Goal: Task Accomplishment & Management: Use online tool/utility

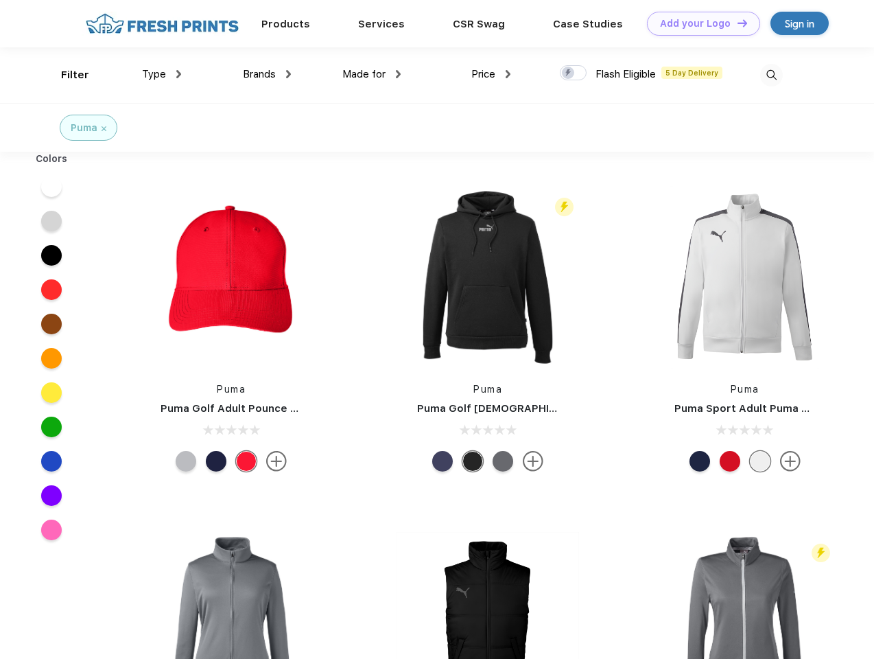
click at [699, 23] on link "Add your Logo Design Tool" at bounding box center [703, 24] width 113 height 24
click at [0, 0] on div "Design Tool" at bounding box center [0, 0] width 0 height 0
click at [736, 23] on link "Add your Logo Design Tool" at bounding box center [703, 24] width 113 height 24
click at [66, 75] on div "Filter" at bounding box center [75, 75] width 28 height 16
click at [162, 74] on span "Type" at bounding box center [154, 74] width 24 height 12
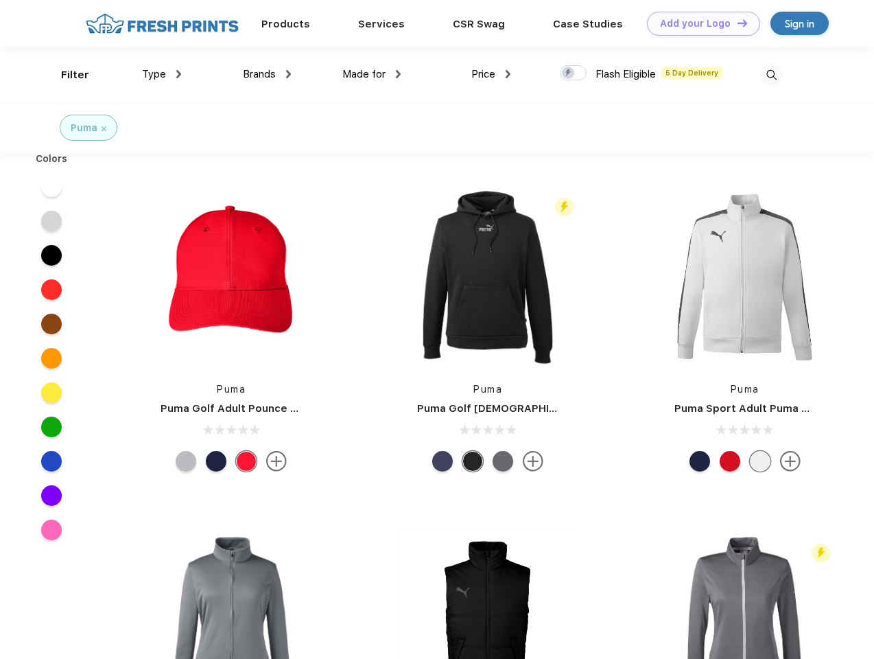
click at [267, 74] on span "Brands" at bounding box center [259, 74] width 33 height 12
click at [372, 74] on span "Made for" at bounding box center [363, 74] width 43 height 12
click at [491, 74] on span "Price" at bounding box center [483, 74] width 24 height 12
click at [574, 73] on div at bounding box center [573, 72] width 27 height 15
click at [569, 73] on input "checkbox" at bounding box center [564, 69] width 9 height 9
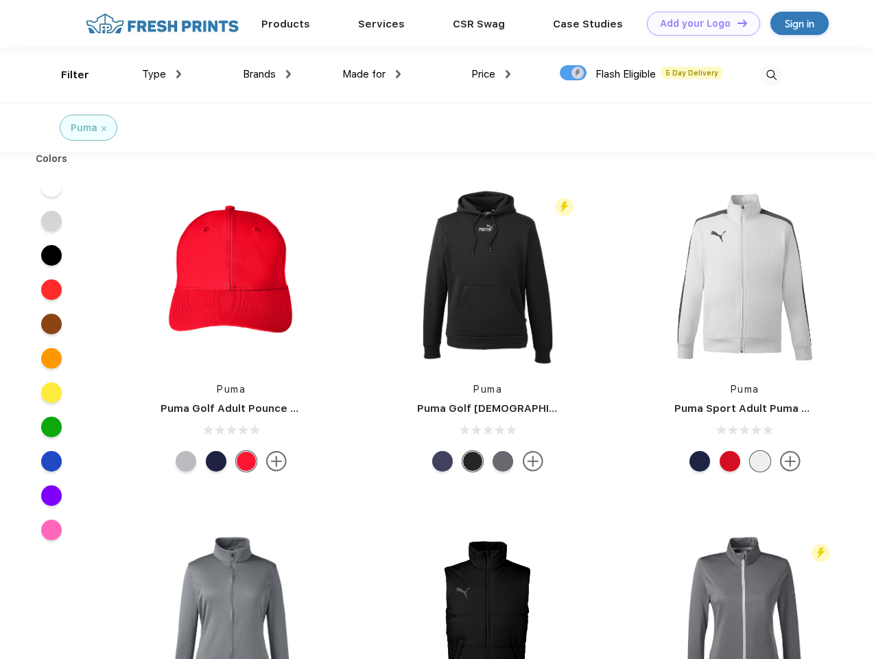
click at [771, 75] on img at bounding box center [771, 75] width 23 height 23
